Goal: Transaction & Acquisition: Purchase product/service

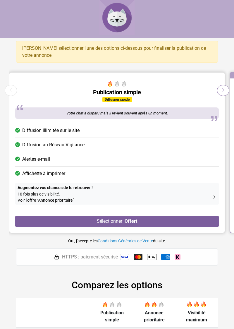
click at [70, 131] on span "Diffusion illimitée sur le site" at bounding box center [50, 130] width 57 height 7
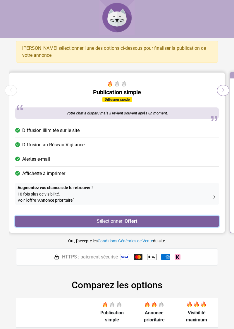
click at [124, 223] on button "Sélectionner · Offert" at bounding box center [117, 221] width 204 height 11
